Goal: Check status: Check status

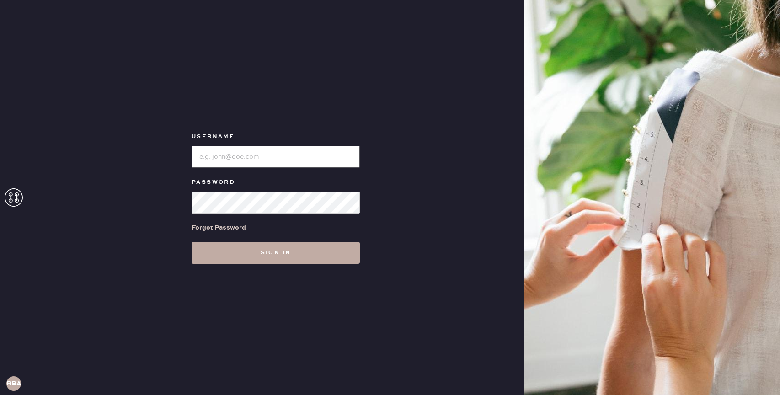
type input "reformationbond"
click at [235, 243] on button "Sign in" at bounding box center [276, 253] width 168 height 22
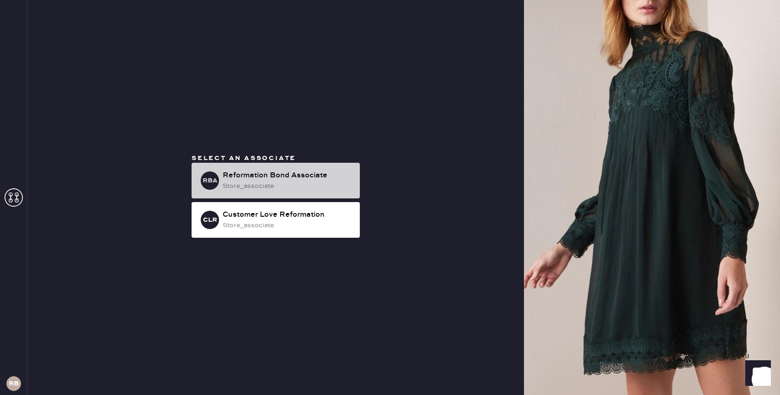
click at [256, 176] on div "Reformation Bond Associate" at bounding box center [288, 175] width 130 height 11
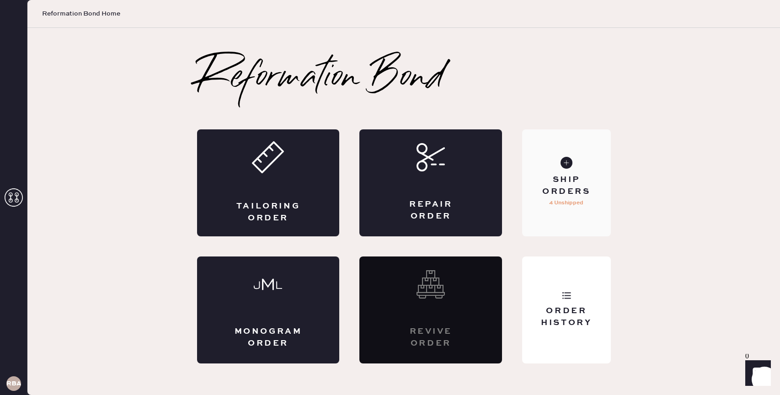
click at [574, 209] on div "Ship Orders 4 Unshipped" at bounding box center [566, 182] width 88 height 107
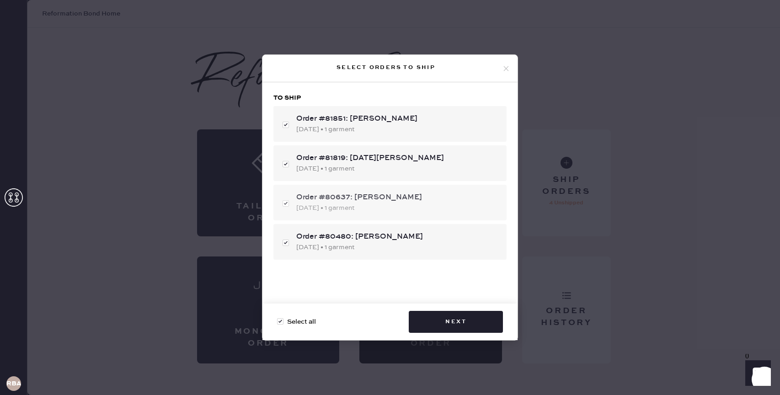
scroll to position [18, 0]
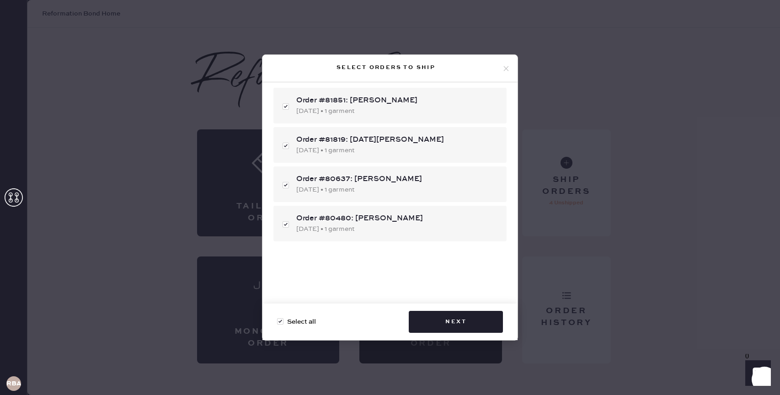
click at [576, 165] on div "Select orders to ship To ship Order #81851: [PERSON_NAME] [DATE] • 1 garment Or…" at bounding box center [390, 197] width 780 height 395
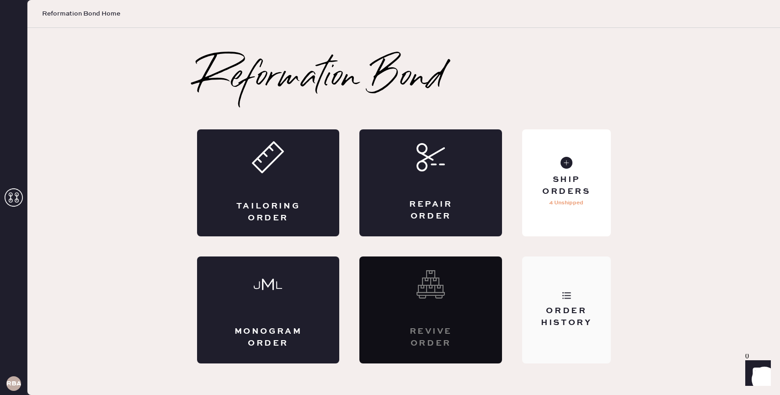
click at [533, 286] on div "Order History" at bounding box center [566, 309] width 88 height 107
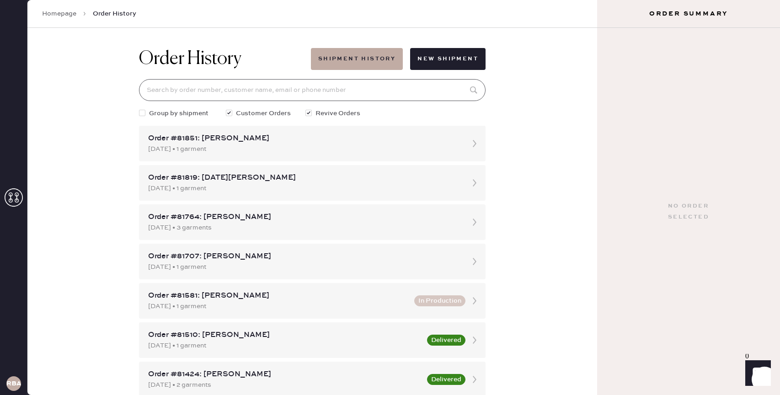
click at [326, 91] on input at bounding box center [312, 90] width 347 height 22
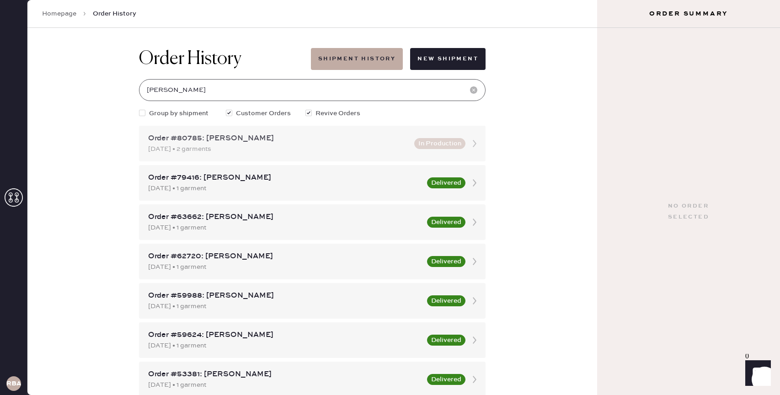
type input "[PERSON_NAME]"
click at [259, 150] on div "[DATE] • 2 garments" at bounding box center [278, 149] width 261 height 10
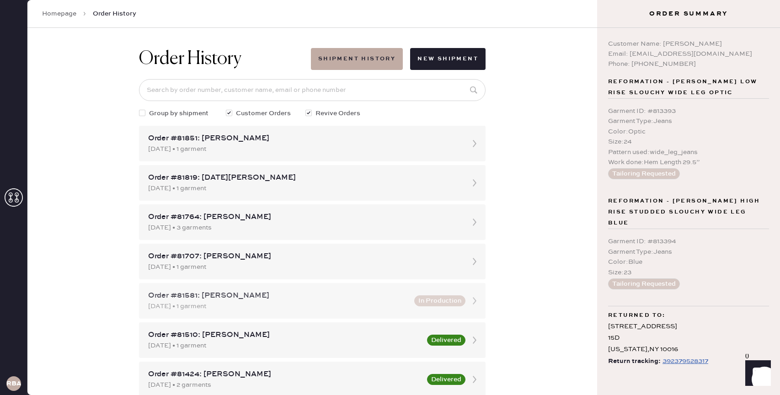
click at [442, 309] on div "Order #81581: [PERSON_NAME] [DATE] • 1 garment In Production" at bounding box center [312, 301] width 347 height 36
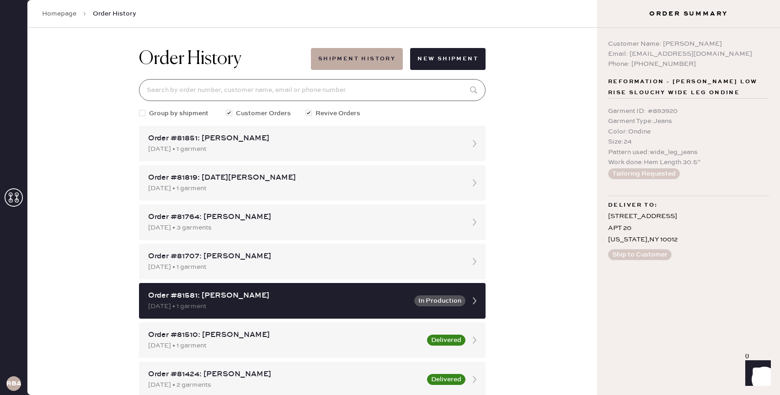
click at [280, 95] on input at bounding box center [312, 90] width 347 height 22
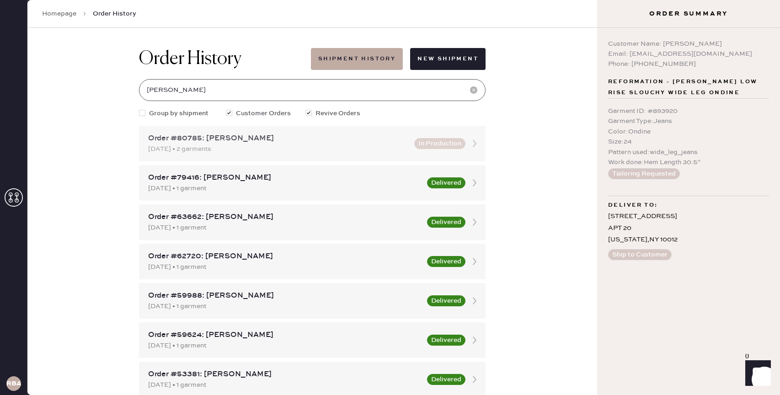
type input "[PERSON_NAME]"
click at [453, 147] on button "In Production" at bounding box center [439, 143] width 51 height 11
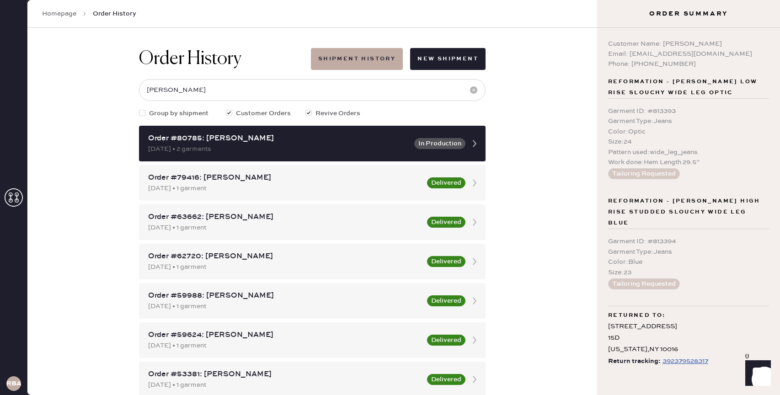
click at [676, 356] on div "392379528317" at bounding box center [685, 361] width 46 height 11
click at [668, 356] on div "392379528317" at bounding box center [685, 361] width 46 height 11
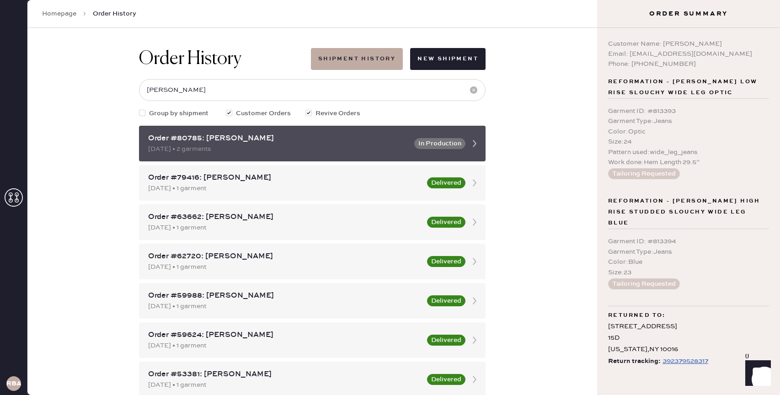
click at [462, 140] on button "In Production" at bounding box center [439, 143] width 51 height 11
click at [474, 142] on use at bounding box center [475, 143] width 4 height 7
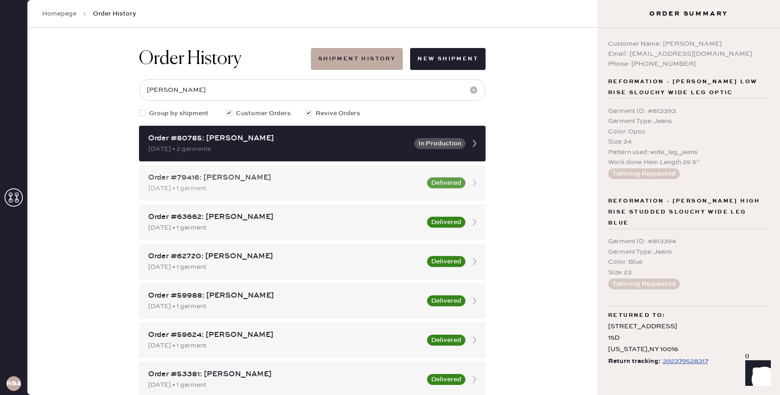
click at [455, 176] on div "Order #79416: [PERSON_NAME] [DATE] • 1 garment Delivered" at bounding box center [312, 183] width 347 height 36
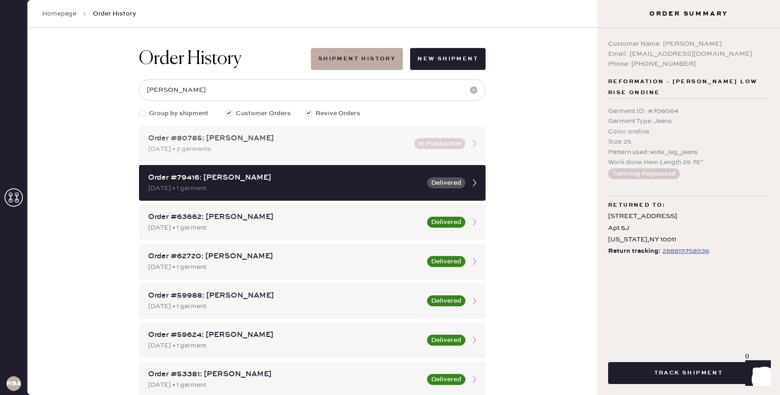
click at [446, 146] on button "In Production" at bounding box center [439, 143] width 51 height 11
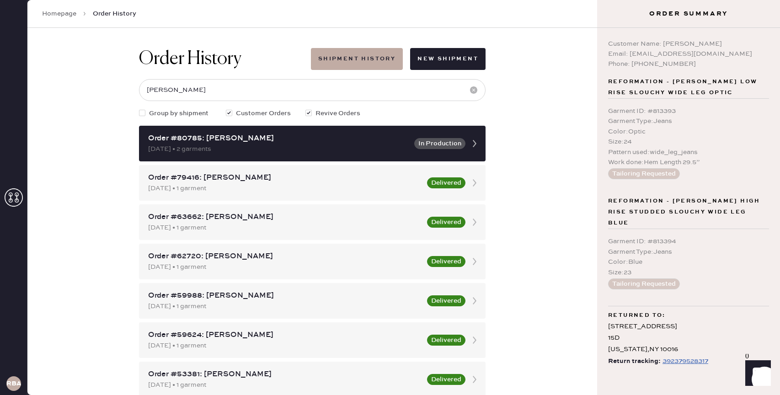
click at [675, 356] on div "392379528317" at bounding box center [685, 361] width 46 height 11
click at [447, 187] on button "Delivered" at bounding box center [446, 182] width 38 height 11
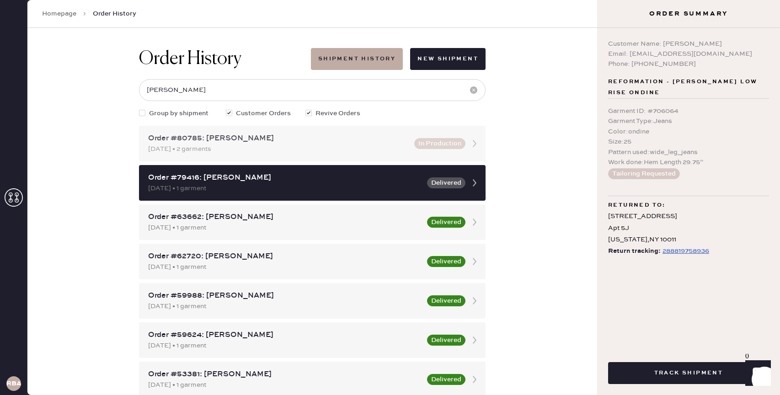
click at [436, 150] on div "Order #80785: [PERSON_NAME] [DATE] • 2 garments In Production" at bounding box center [312, 144] width 347 height 36
